Goal: Transaction & Acquisition: Book appointment/travel/reservation

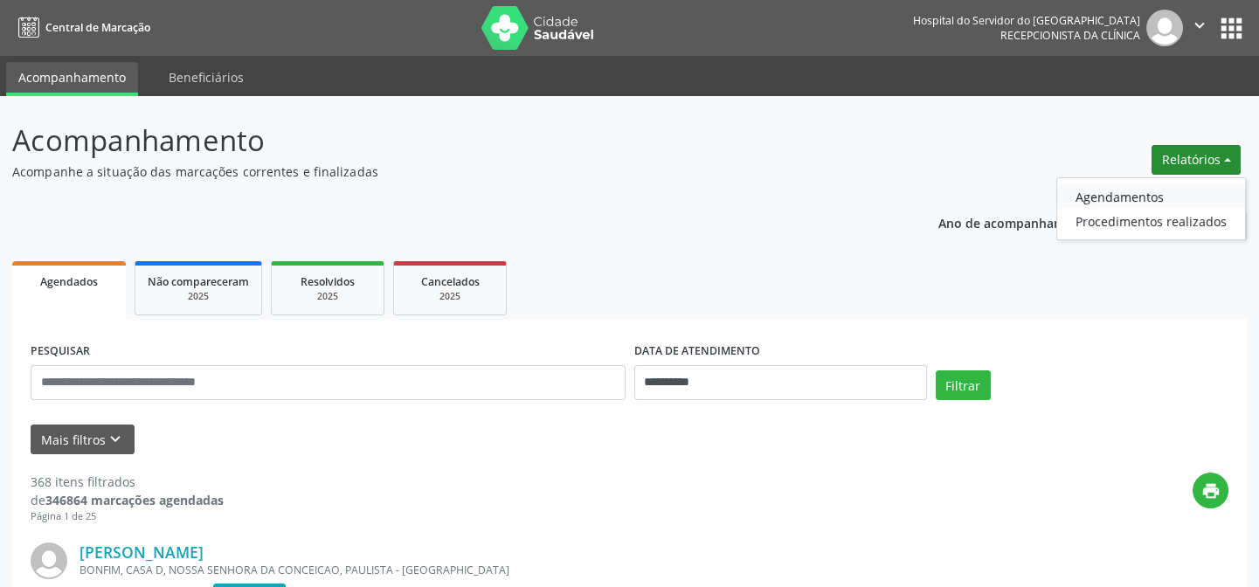
click at [1107, 195] on link "Agendamentos" at bounding box center [1151, 196] width 188 height 24
select select "*"
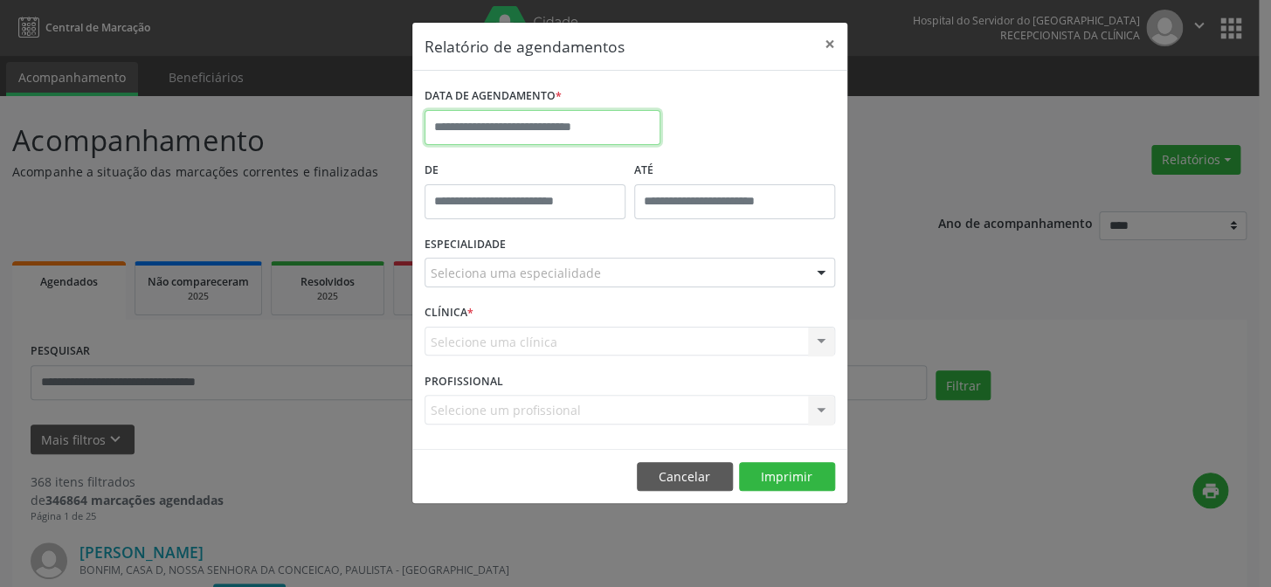
click at [489, 124] on input "text" at bounding box center [542, 127] width 236 height 35
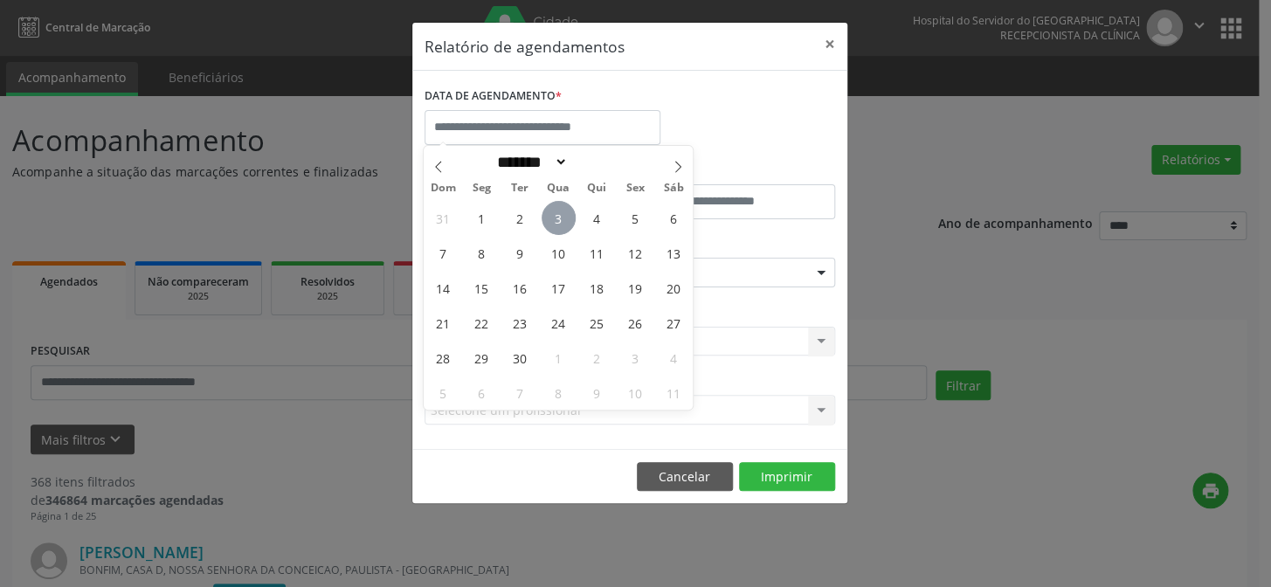
click at [557, 217] on span "3" at bounding box center [558, 218] width 34 height 34
type input "**********"
click at [558, 213] on span "3" at bounding box center [558, 218] width 34 height 34
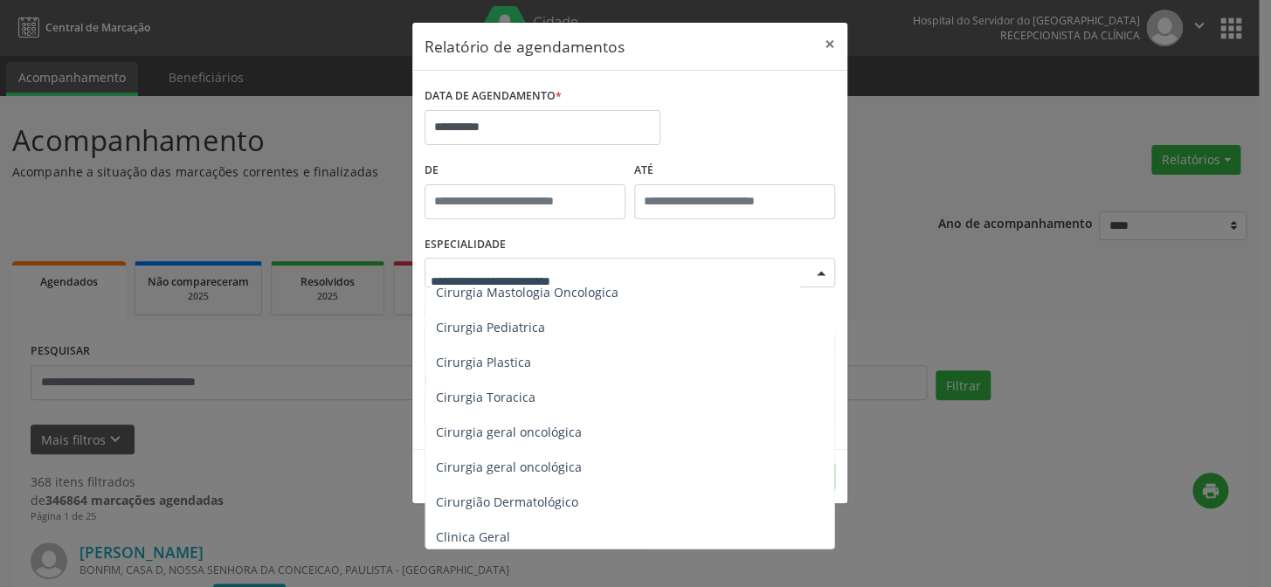
scroll to position [476, 0]
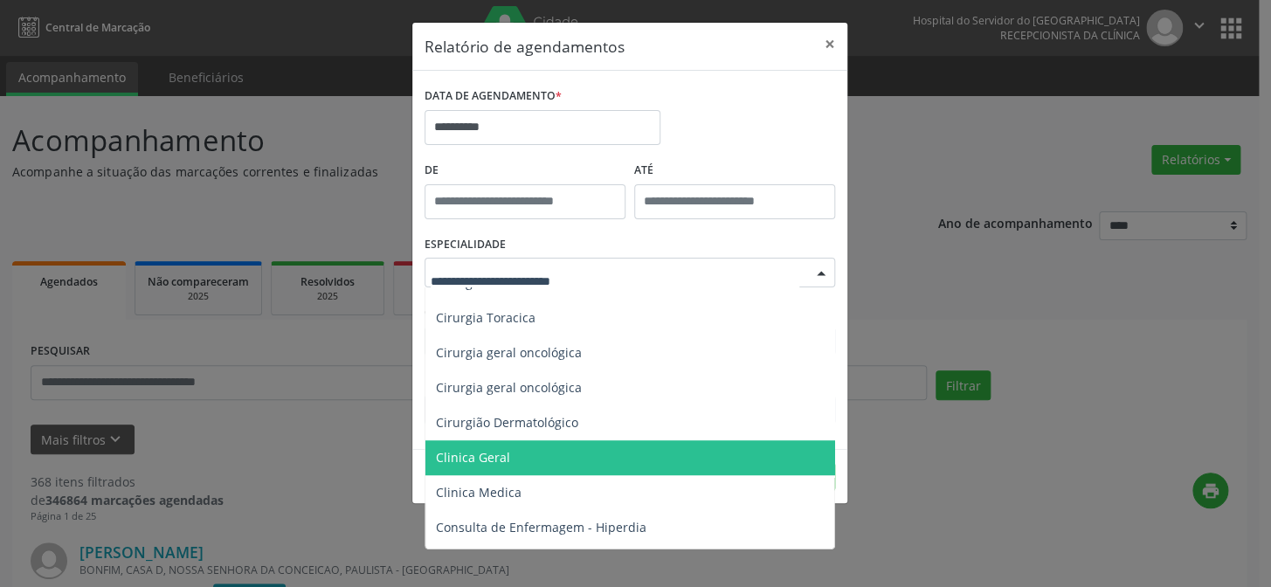
click at [521, 466] on span "Clinica Geral" at bounding box center [630, 457] width 411 height 35
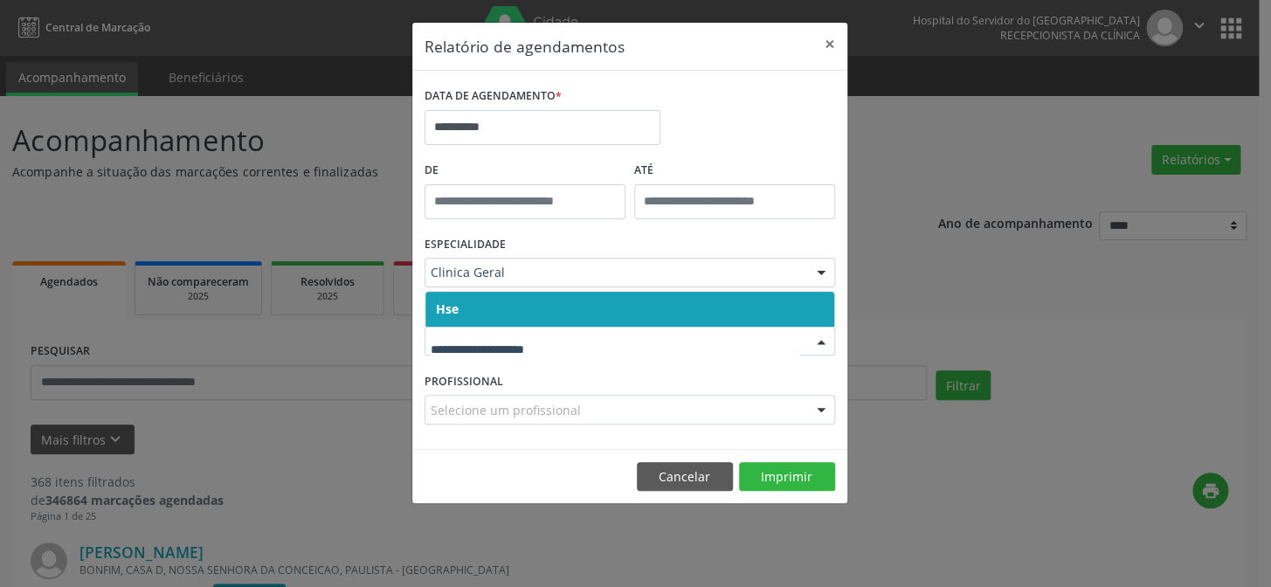
click at [478, 327] on div "Hse Nenhum resultado encontrado para: " " Não há nenhuma opção para ser exibida." at bounding box center [629, 342] width 410 height 30
click at [483, 308] on span "Hse" at bounding box center [629, 309] width 409 height 35
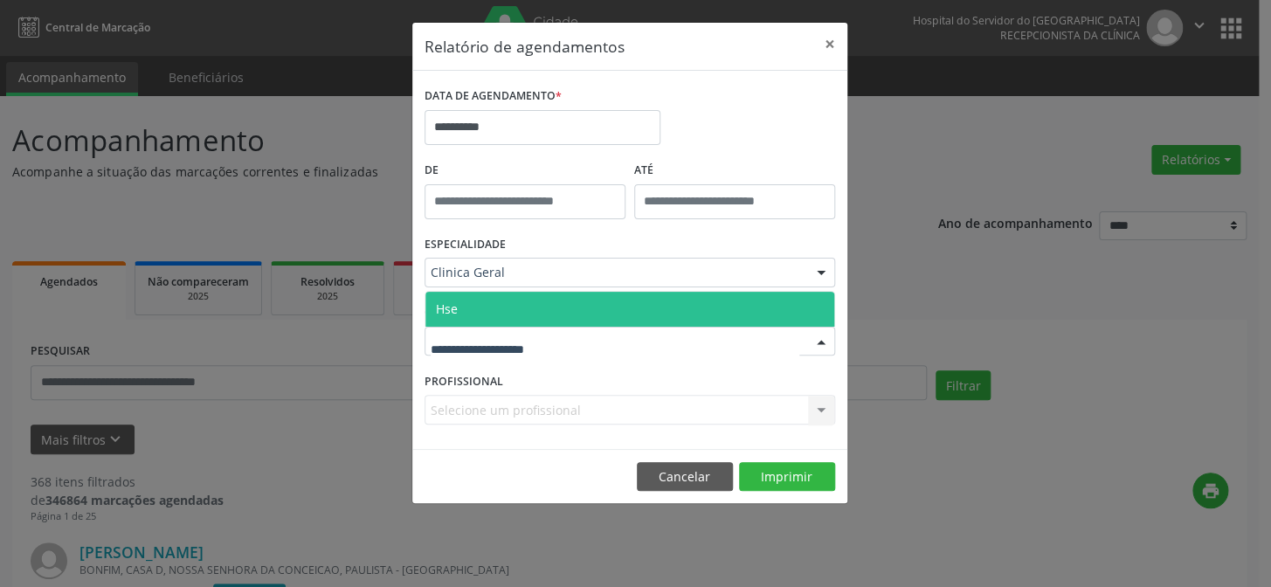
click at [488, 327] on div at bounding box center [629, 342] width 410 height 30
click at [493, 311] on span "Hse" at bounding box center [629, 309] width 409 height 35
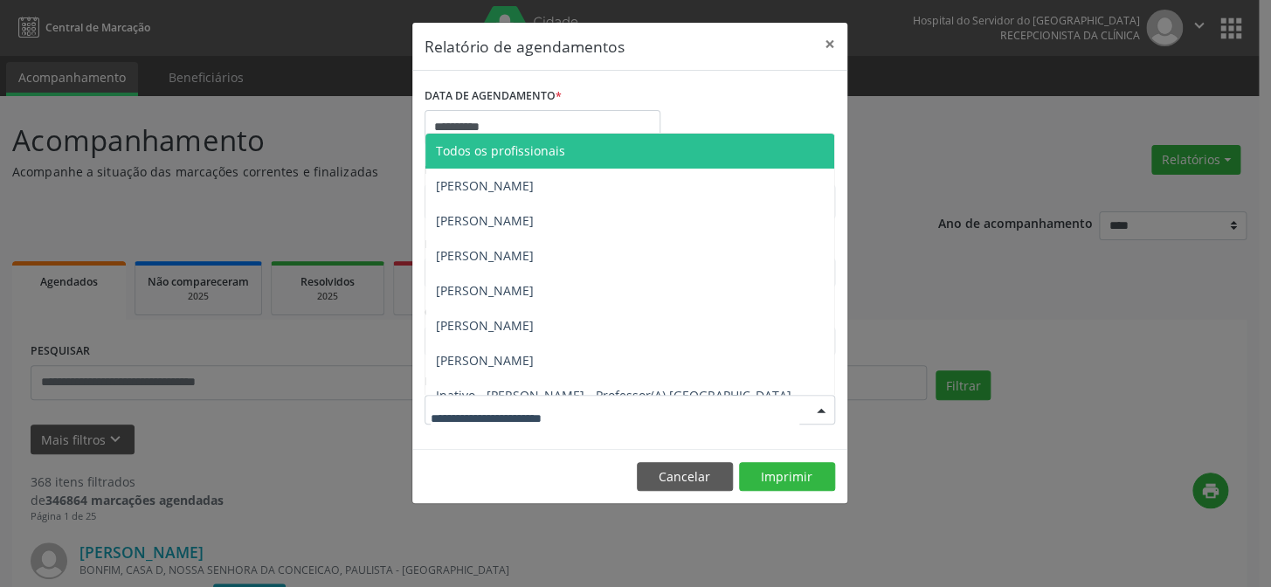
click at [499, 397] on div at bounding box center [629, 410] width 410 height 30
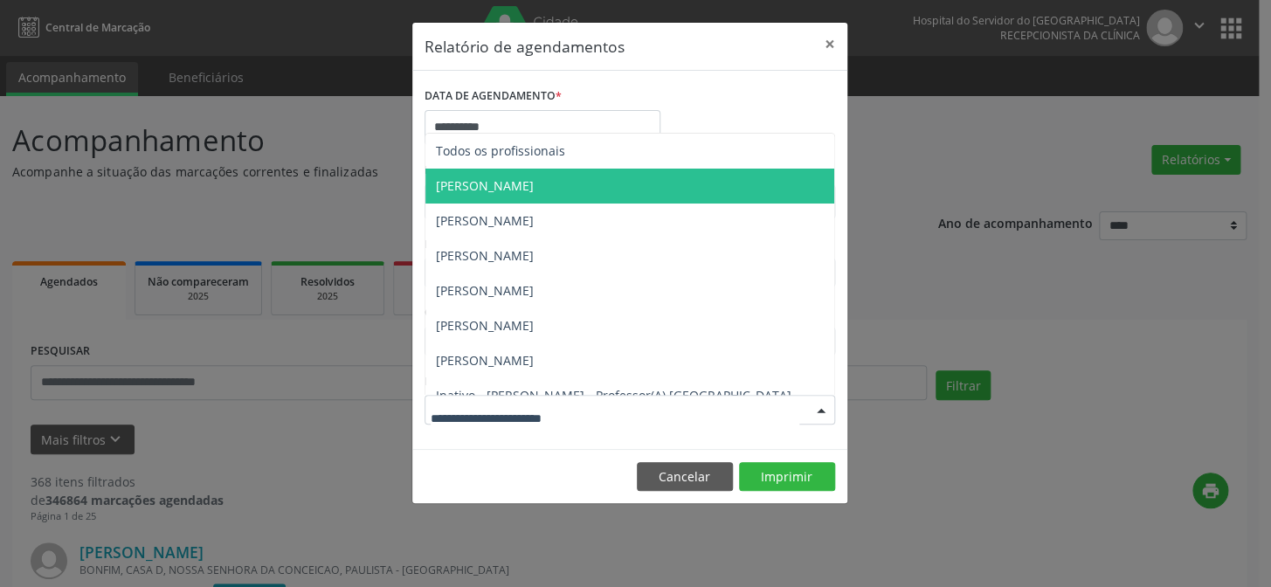
click at [496, 182] on span "[PERSON_NAME]" at bounding box center [485, 185] width 98 height 17
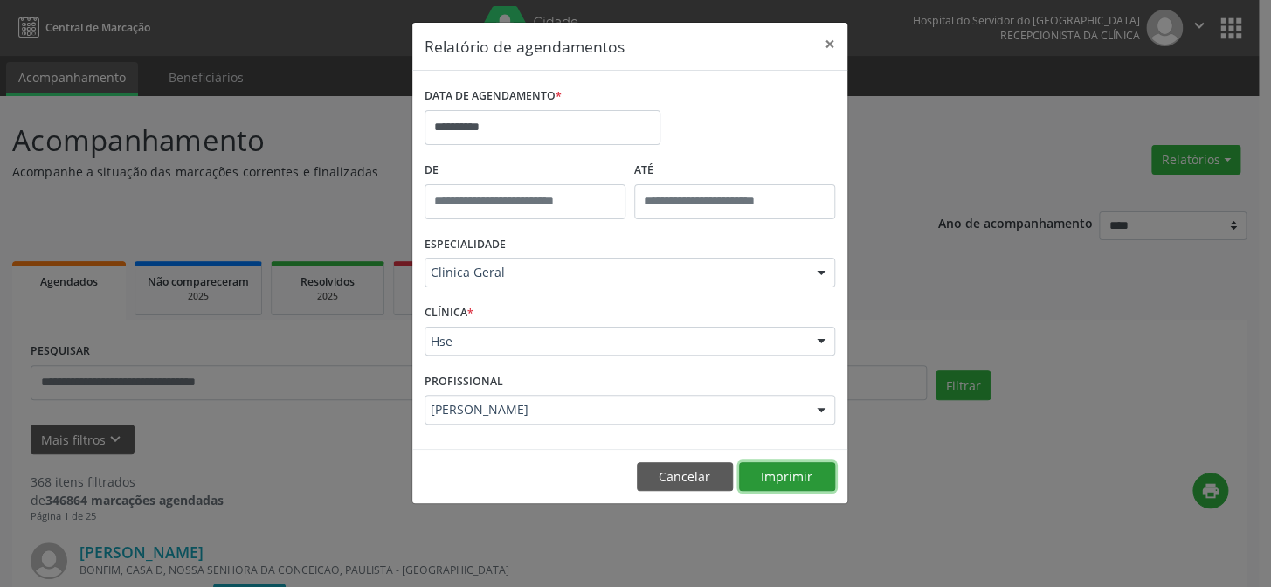
click at [774, 477] on button "Imprimir" at bounding box center [787, 477] width 96 height 30
